Goal: Check status: Check status

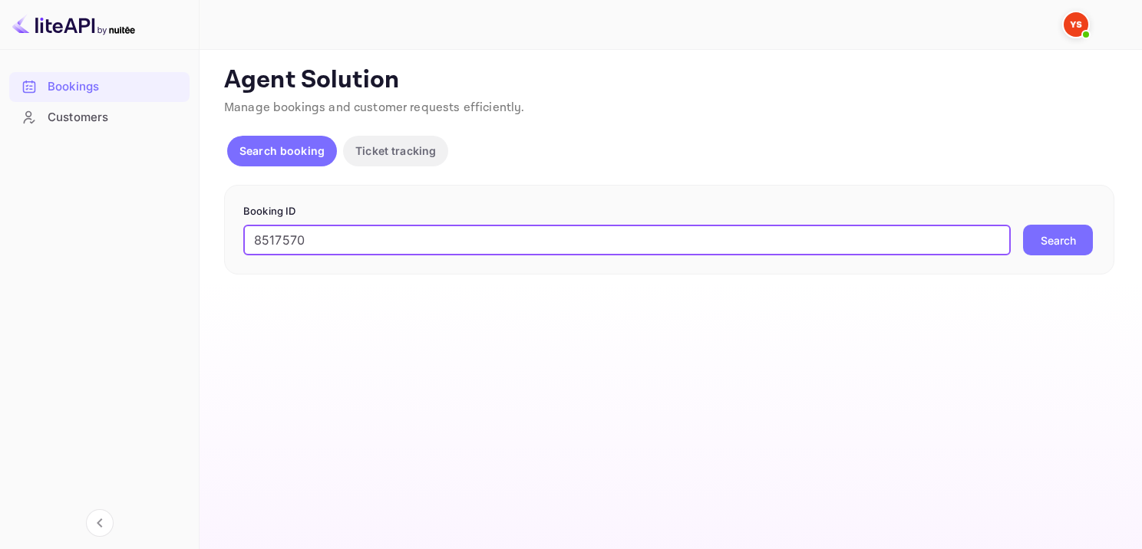
type input "8517570"
click at [1079, 259] on div "Booking ID 8517570 ​ Search" at bounding box center [669, 230] width 890 height 91
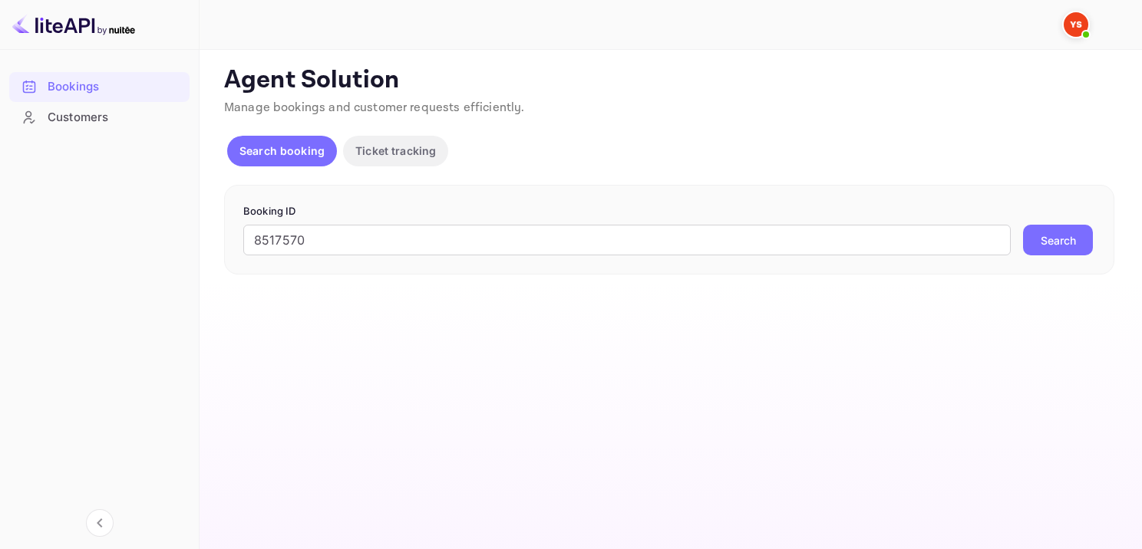
click at [1074, 249] on button "Search" at bounding box center [1058, 240] width 70 height 31
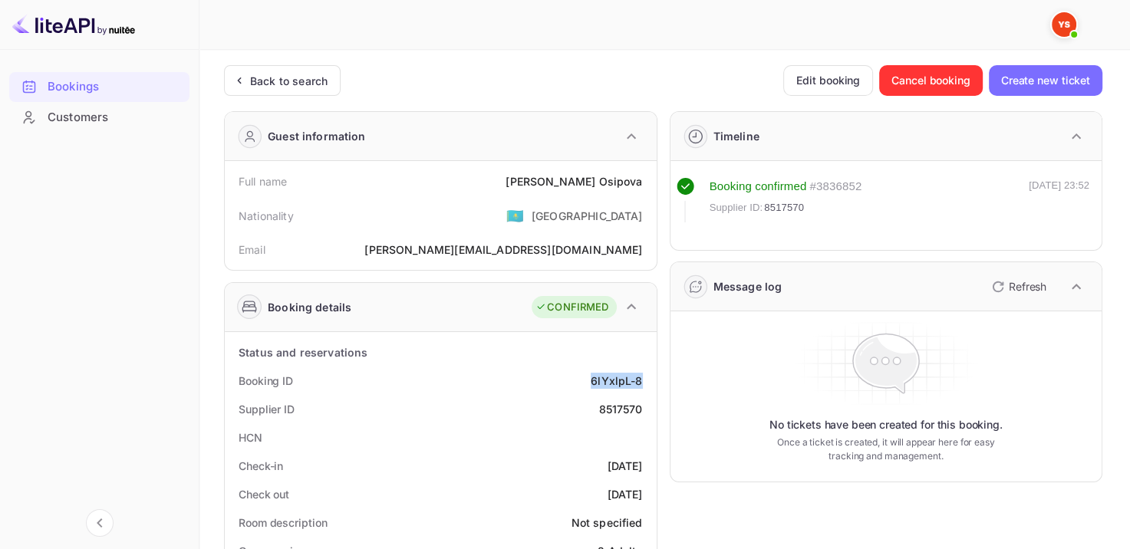
drag, startPoint x: 627, startPoint y: 389, endPoint x: 641, endPoint y: 385, distance: 15.1
click at [641, 385] on div "Booking ID 6lYxlpL-8" at bounding box center [441, 381] width 420 height 28
copy div "6lYxlpL-8"
drag, startPoint x: 572, startPoint y: 180, endPoint x: 640, endPoint y: 172, distance: 68.0
click at [640, 172] on div "Full name [PERSON_NAME]" at bounding box center [441, 181] width 420 height 28
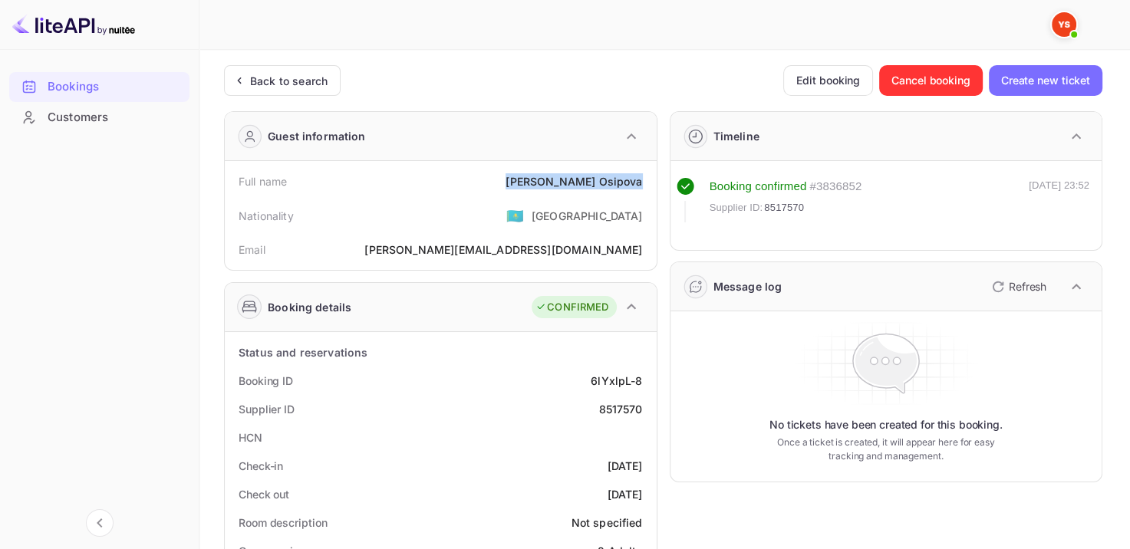
copy div "[PERSON_NAME]"
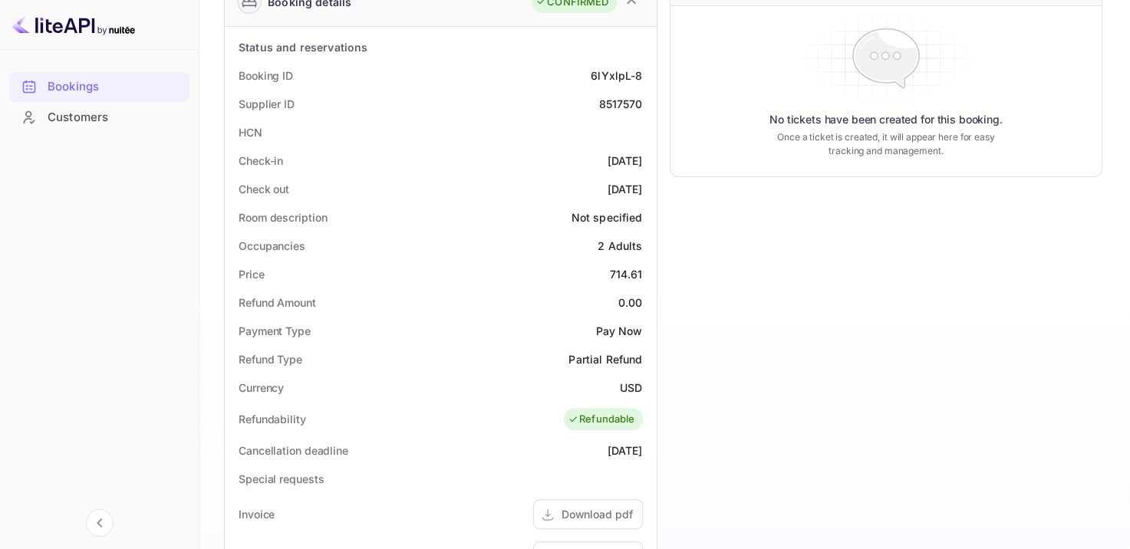
scroll to position [307, 0]
drag, startPoint x: 608, startPoint y: 267, endPoint x: 642, endPoint y: 262, distance: 34.2
click at [642, 262] on div "Price 714.61" at bounding box center [441, 273] width 420 height 28
copy div "714.61"
